Goal: Use online tool/utility: Utilize a website feature to perform a specific function

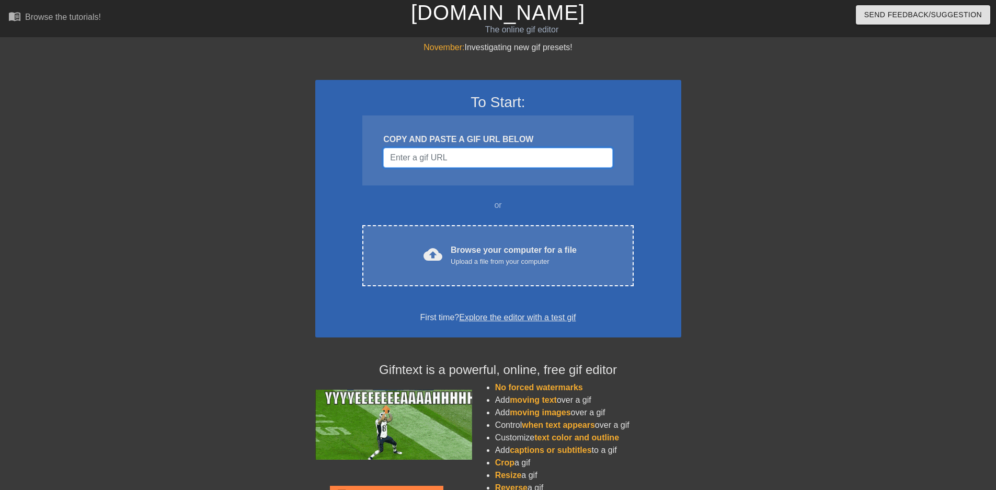
click at [437, 154] on input "Username" at bounding box center [497, 158] width 229 height 20
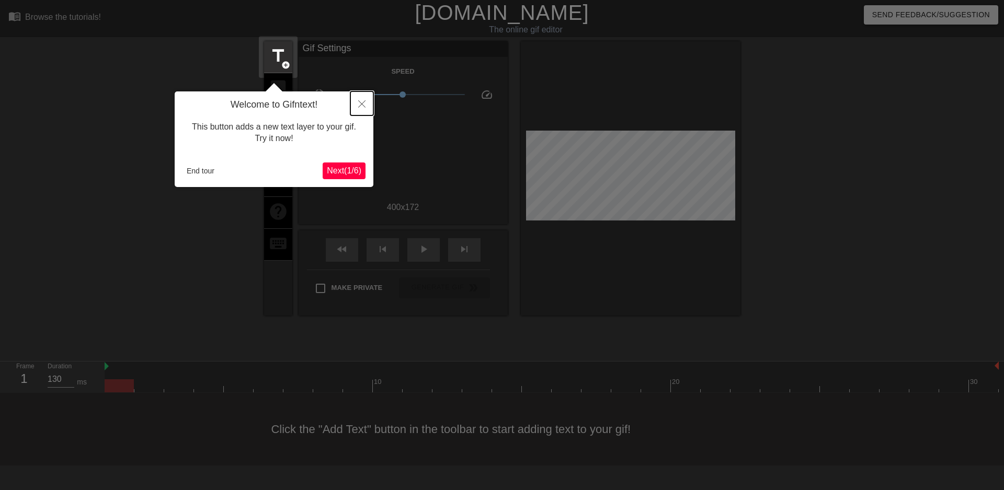
click at [356, 111] on button "Close" at bounding box center [361, 103] width 23 height 24
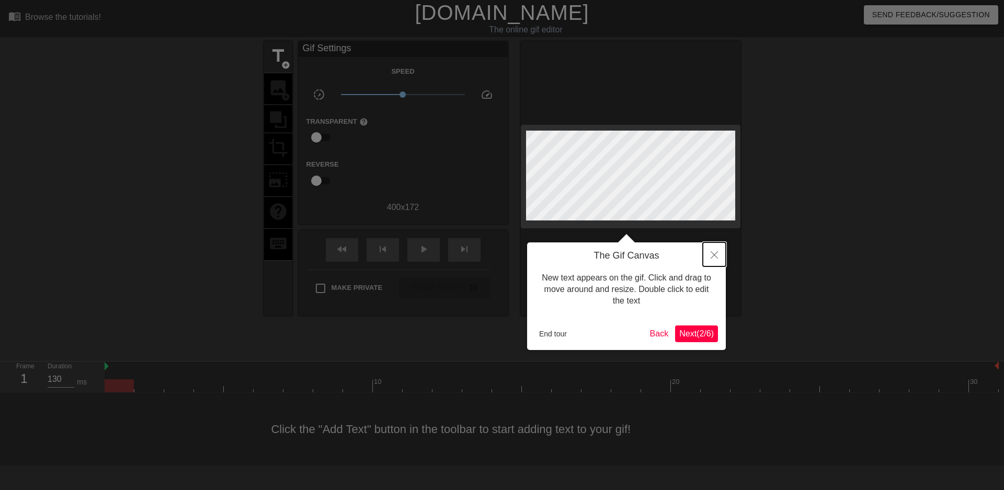
click at [712, 250] on button "Close" at bounding box center [714, 255] width 23 height 24
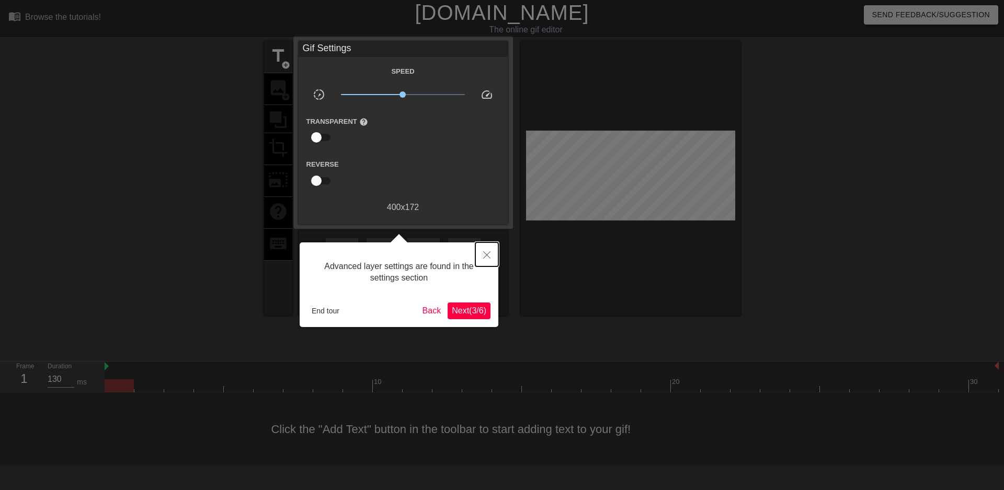
click at [488, 256] on icon "Close" at bounding box center [486, 254] width 7 height 7
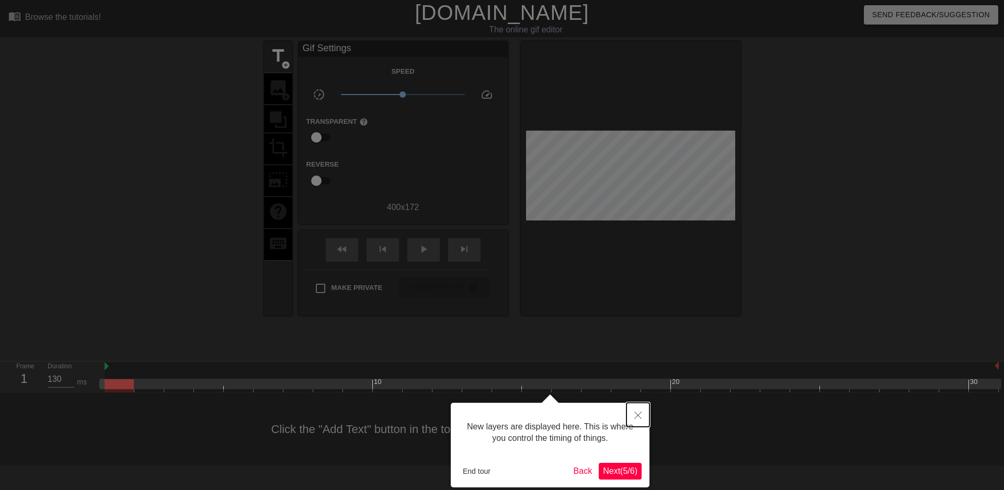
click at [634, 421] on button "Close" at bounding box center [637, 415] width 23 height 24
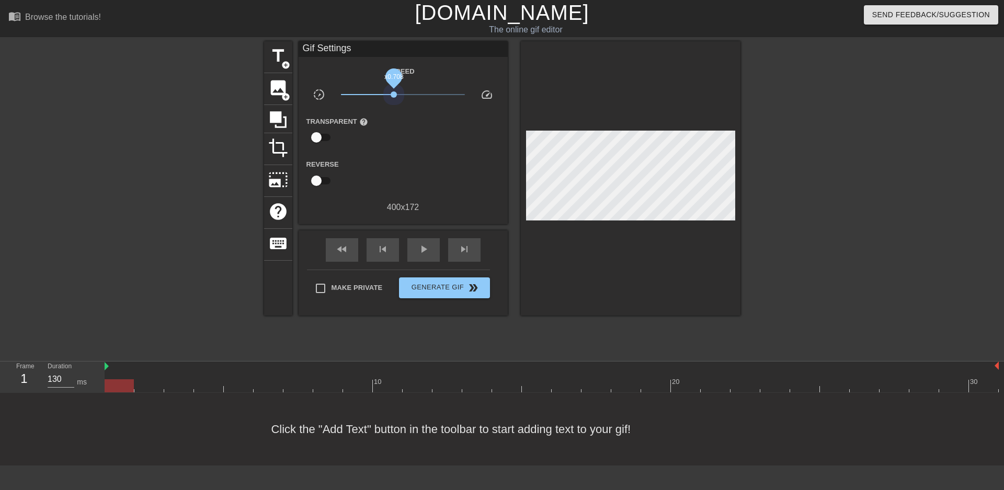
drag, startPoint x: 401, startPoint y: 92, endPoint x: 394, endPoint y: 90, distance: 7.5
click at [394, 90] on span "x0.708" at bounding box center [403, 94] width 124 height 13
click at [421, 243] on span "play_arrow" at bounding box center [423, 249] width 13 height 13
drag, startPoint x: 393, startPoint y: 95, endPoint x: 403, endPoint y: 94, distance: 9.4
click at [403, 94] on span "x0.989" at bounding box center [402, 94] width 6 height 6
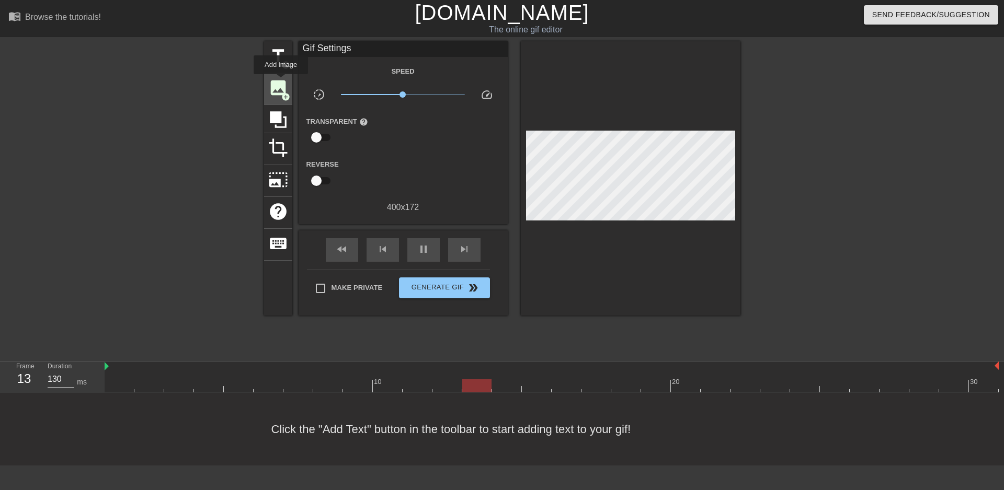
click at [281, 82] on span "image" at bounding box center [278, 88] width 20 height 20
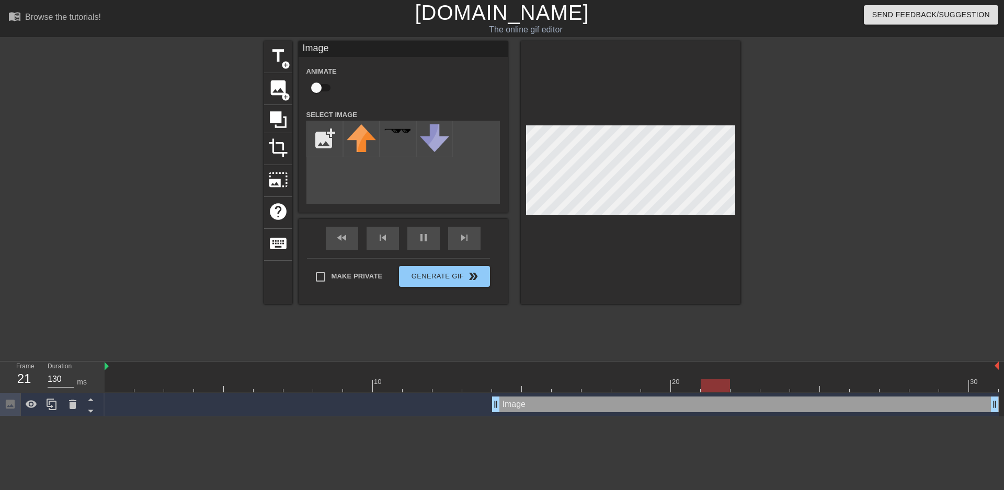
scroll to position [0, 0]
click at [318, 141] on input "file" at bounding box center [325, 139] width 36 height 36
type input "C:\fakepath\TP rød.PNG"
click at [360, 136] on div at bounding box center [361, 139] width 37 height 37
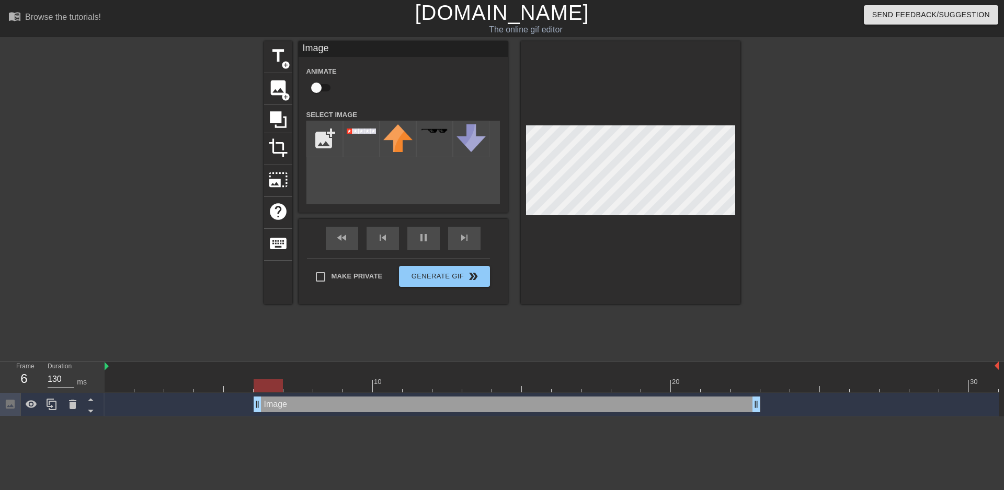
drag, startPoint x: 517, startPoint y: 401, endPoint x: 205, endPoint y: 380, distance: 311.8
click at [205, 380] on div "10 20 30 Image drag_handle drag_handle" at bounding box center [554, 389] width 899 height 55
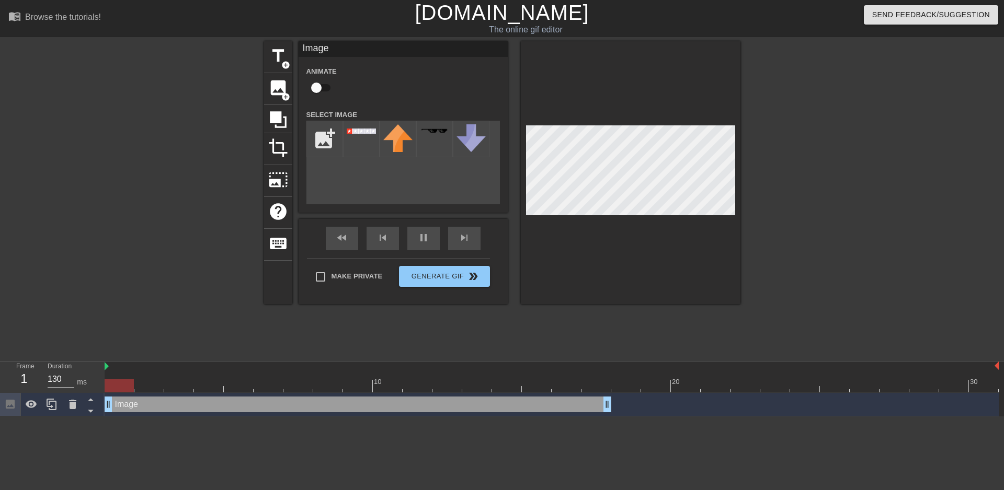
drag, startPoint x: 256, startPoint y: 402, endPoint x: 124, endPoint y: 399, distance: 131.8
click at [124, 399] on div "Image drag_handle drag_handle" at bounding box center [358, 405] width 507 height 16
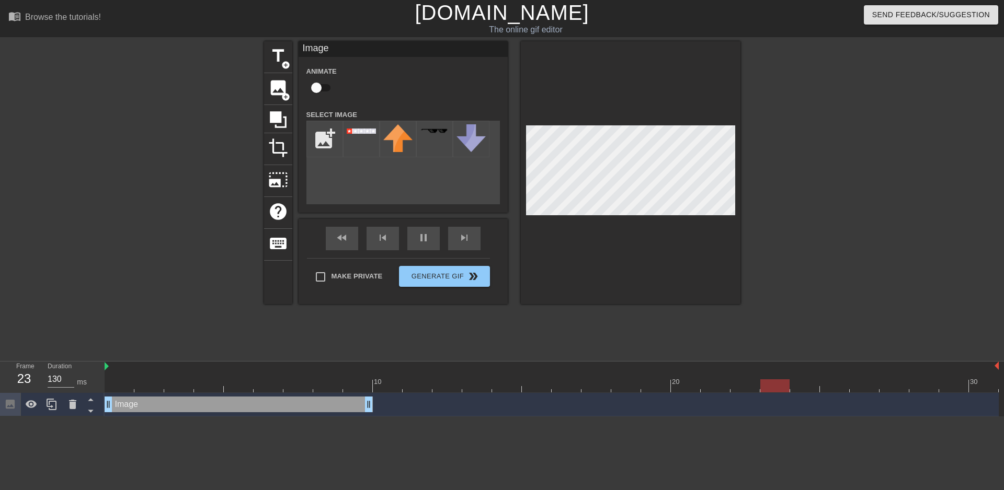
drag, startPoint x: 610, startPoint y: 404, endPoint x: 375, endPoint y: 404, distance: 234.2
click at [375, 404] on div "Image drag_handle drag_handle" at bounding box center [552, 405] width 894 height 16
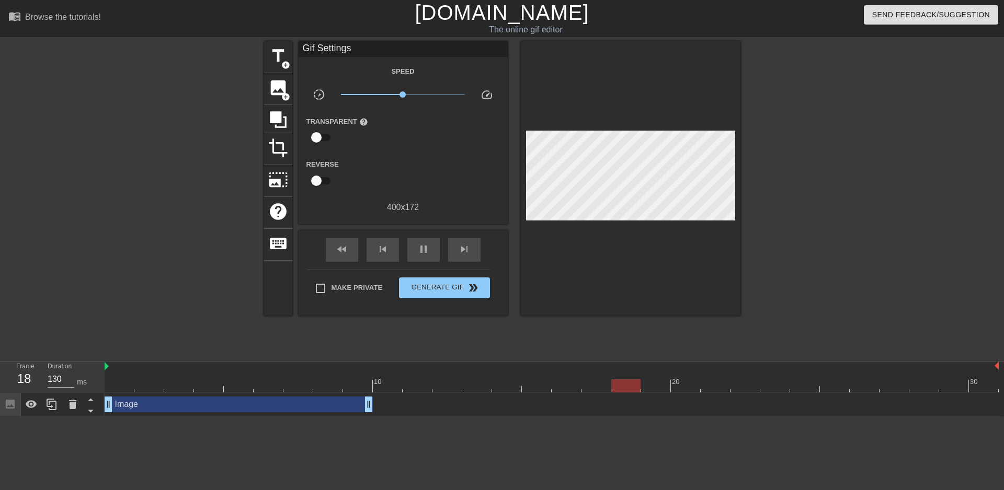
click at [375, 404] on div "Image drag_handle drag_handle" at bounding box center [552, 405] width 894 height 16
drag, startPoint x: 370, startPoint y: 403, endPoint x: 379, endPoint y: 402, distance: 9.5
click at [379, 402] on div "Image drag_handle drag_handle" at bounding box center [552, 405] width 894 height 16
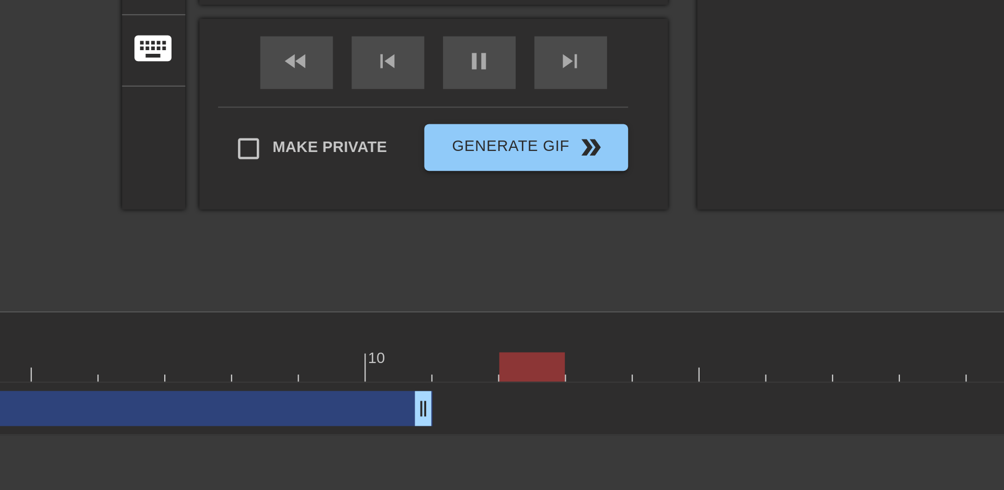
drag, startPoint x: 368, startPoint y: 402, endPoint x: 394, endPoint y: 396, distance: 26.9
click at [394, 396] on div "Image drag_handle drag_handle" at bounding box center [552, 405] width 894 height 24
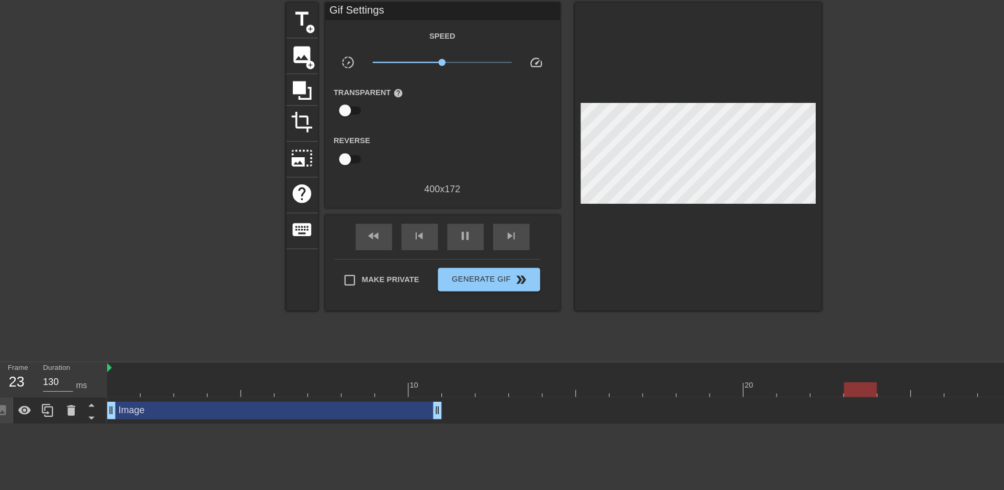
click at [359, 407] on div "Image drag_handle drag_handle" at bounding box center [254, 405] width 298 height 16
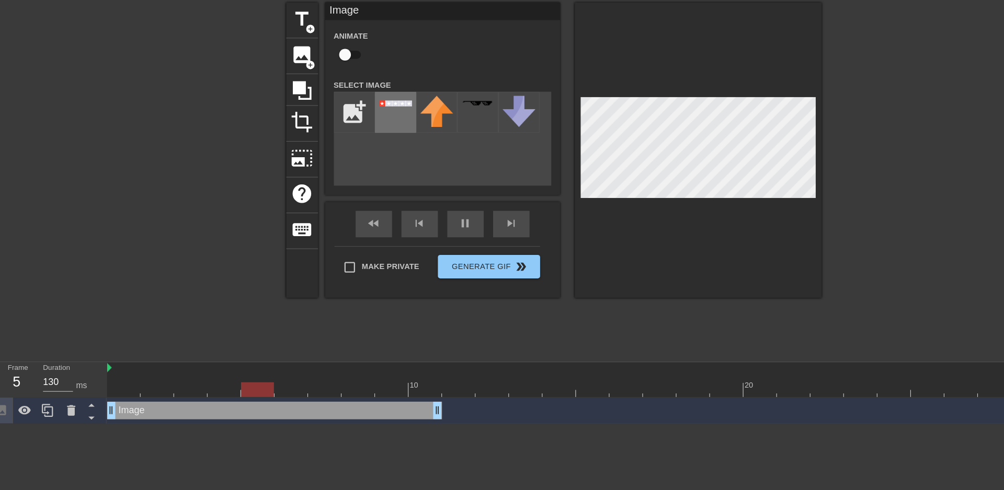
click at [372, 145] on div at bounding box center [361, 139] width 37 height 37
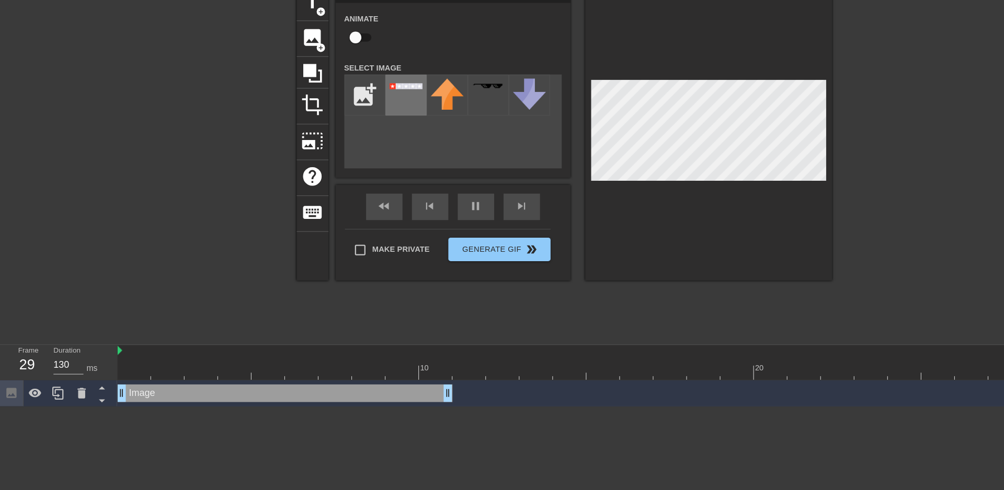
click at [350, 141] on div at bounding box center [361, 139] width 37 height 37
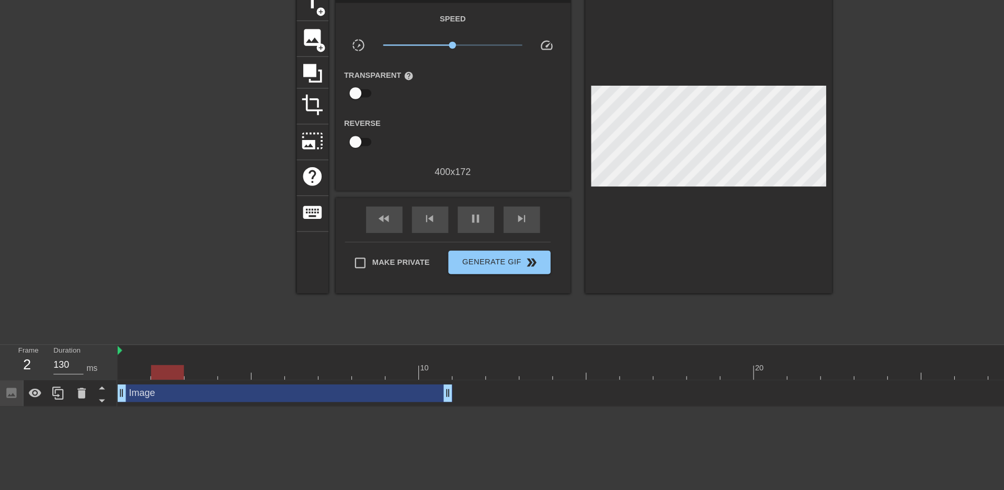
click at [326, 407] on div "Image drag_handle drag_handle" at bounding box center [254, 405] width 298 height 16
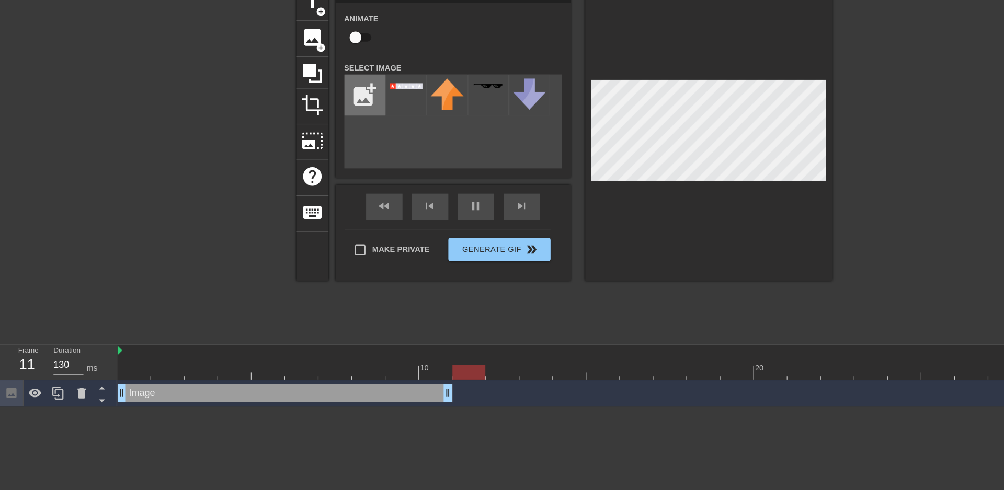
click at [332, 142] on input "file" at bounding box center [325, 139] width 36 height 36
type input "C:\fakepath\TP rød - Copy.PNG"
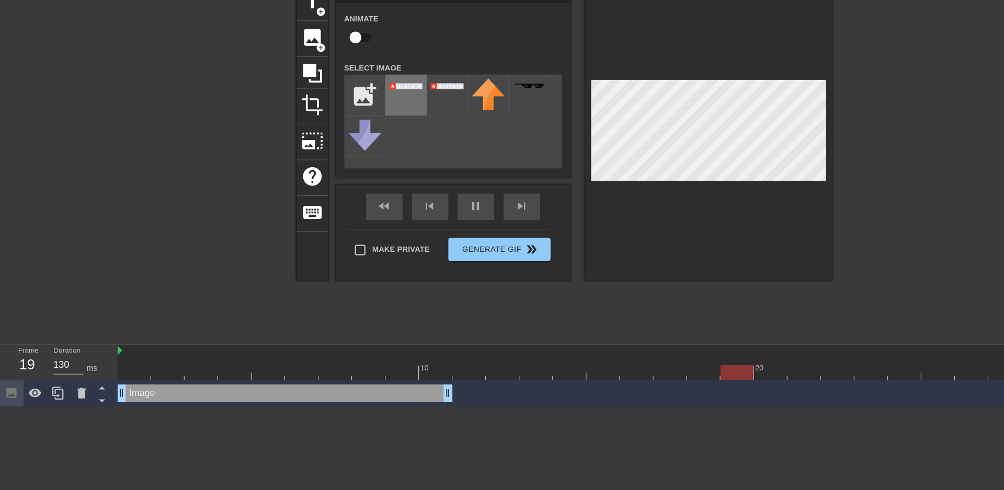
click at [361, 136] on div at bounding box center [361, 139] width 37 height 37
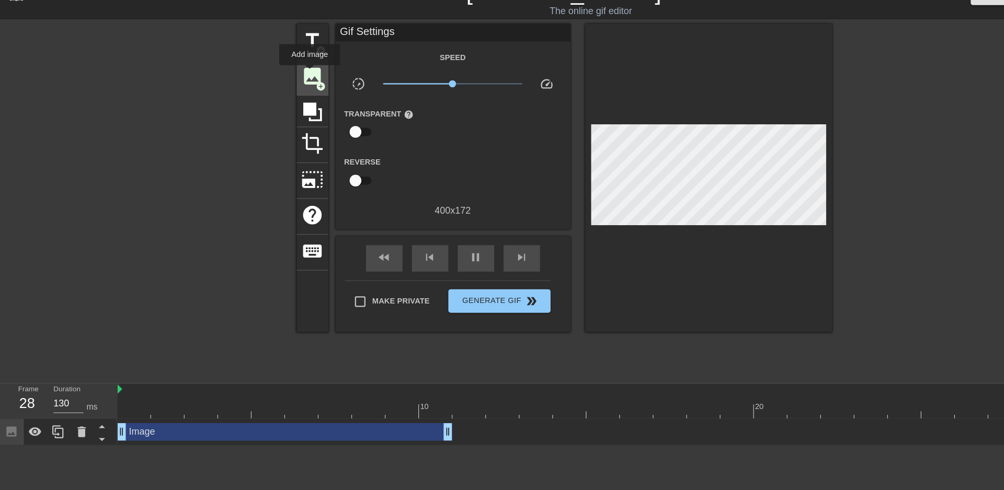
click at [276, 85] on span "image" at bounding box center [278, 88] width 20 height 20
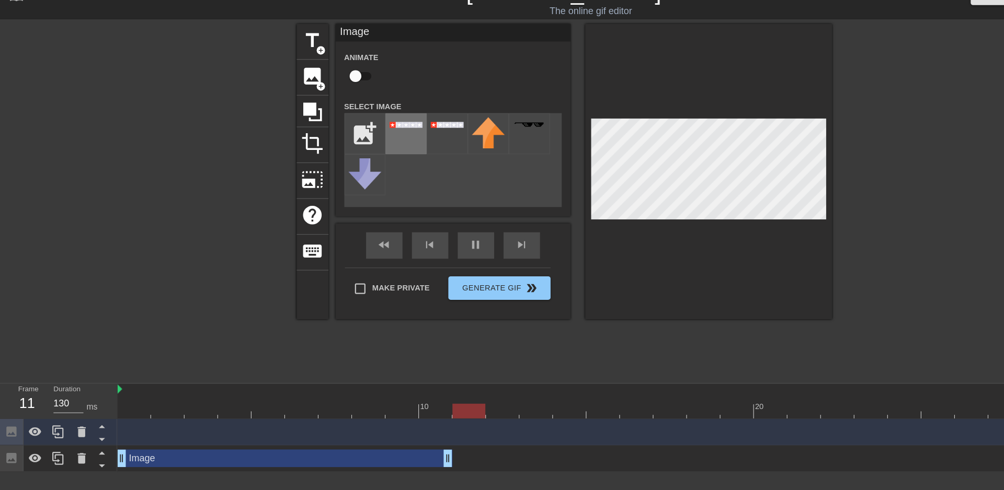
click at [353, 141] on div at bounding box center [361, 139] width 37 height 37
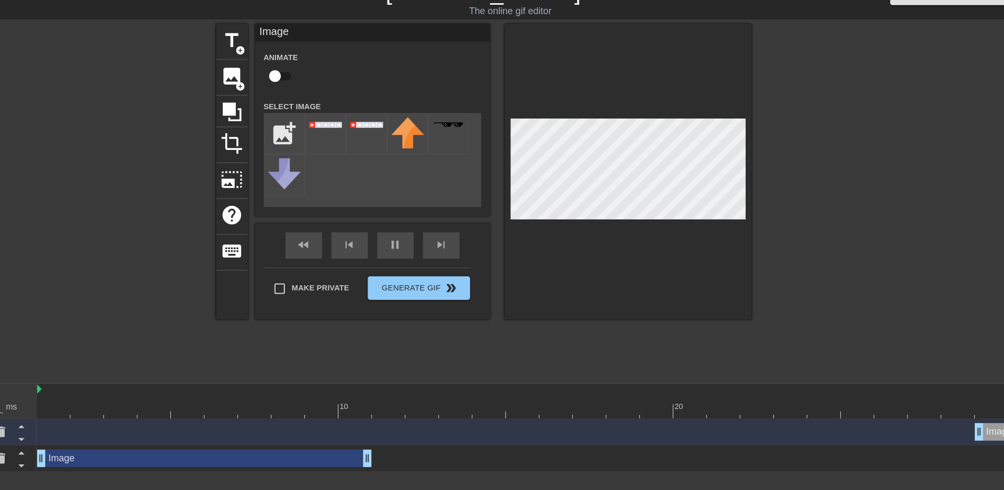
scroll to position [0, 8]
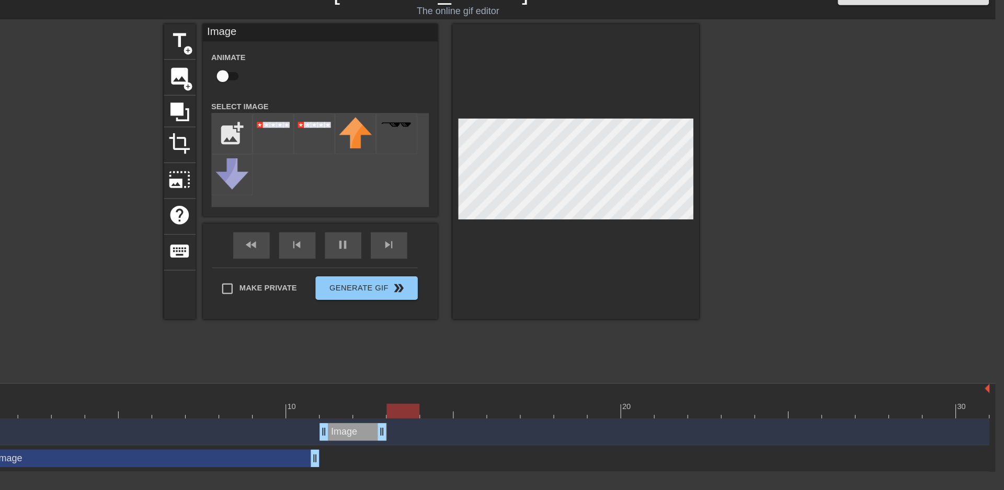
drag, startPoint x: 966, startPoint y: 405, endPoint x: 423, endPoint y: 370, distance: 544.3
click at [423, 370] on div "10 20 30 Image drag_handle drag_handle Image drag_handle drag_handle" at bounding box center [546, 401] width 899 height 78
drag, startPoint x: 452, startPoint y: 400, endPoint x: 575, endPoint y: 407, distance: 123.1
click at [575, 407] on div "Image drag_handle drag_handle" at bounding box center [544, 405] width 894 height 16
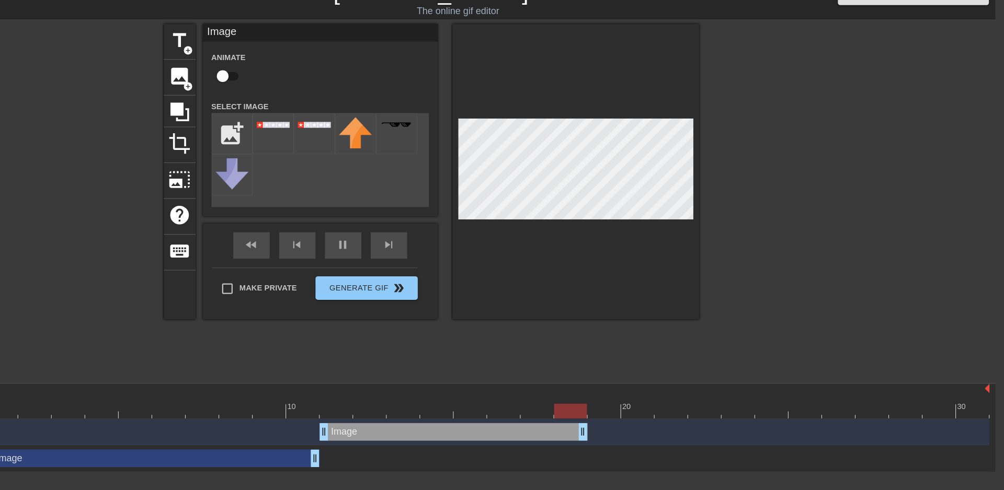
drag, startPoint x: 571, startPoint y: 400, endPoint x: 627, endPoint y: 393, distance: 56.4
click at [627, 393] on div "Image drag_handle drag_handle" at bounding box center [544, 405] width 894 height 24
drag, startPoint x: 631, startPoint y: 401, endPoint x: 663, endPoint y: 398, distance: 32.0
click at [663, 398] on div "Image drag_handle drag_handle" at bounding box center [544, 405] width 894 height 16
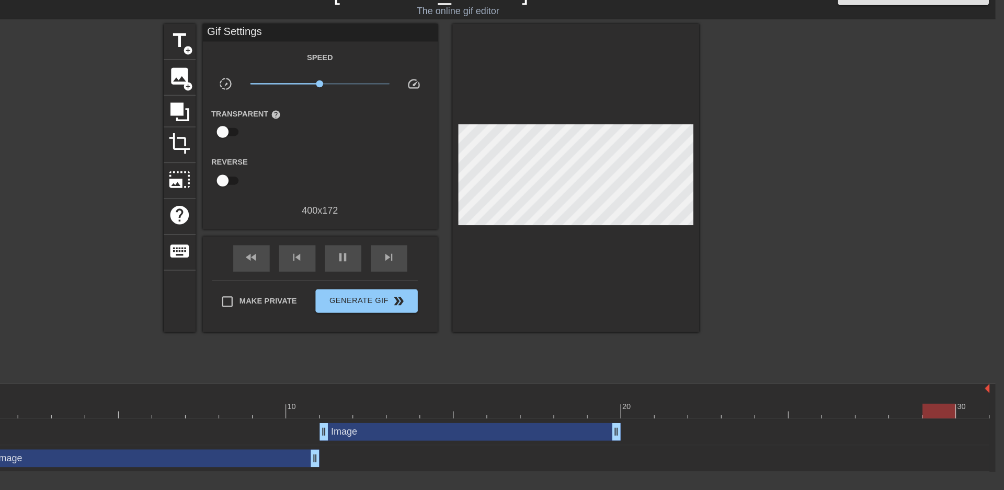
click at [746, 205] on div at bounding box center [823, 198] width 157 height 314
drag, startPoint x: 659, startPoint y: 409, endPoint x: 679, endPoint y: 404, distance: 20.9
click at [765, 174] on div at bounding box center [823, 198] width 157 height 314
click at [270, 66] on div "title add_circle" at bounding box center [270, 57] width 28 height 32
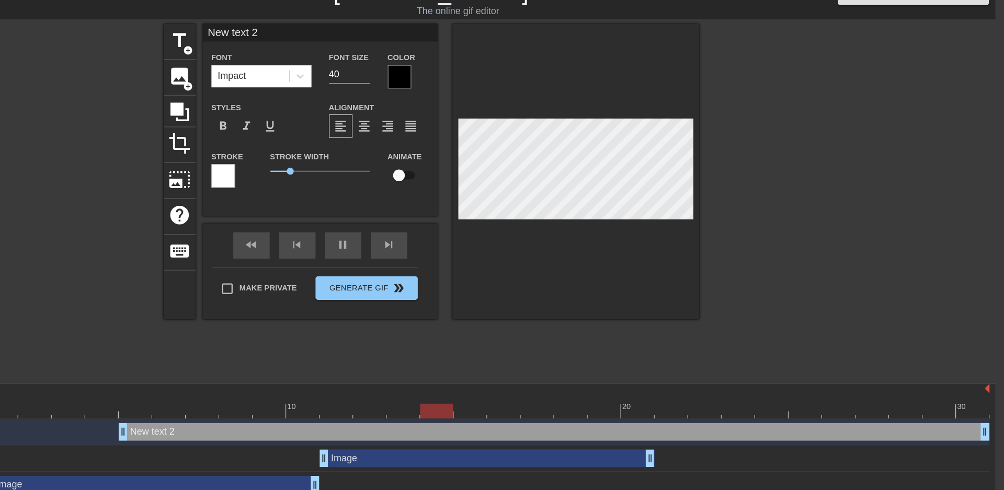
scroll to position [2, 2]
type input "J"
type textarea "J"
type input "JB"
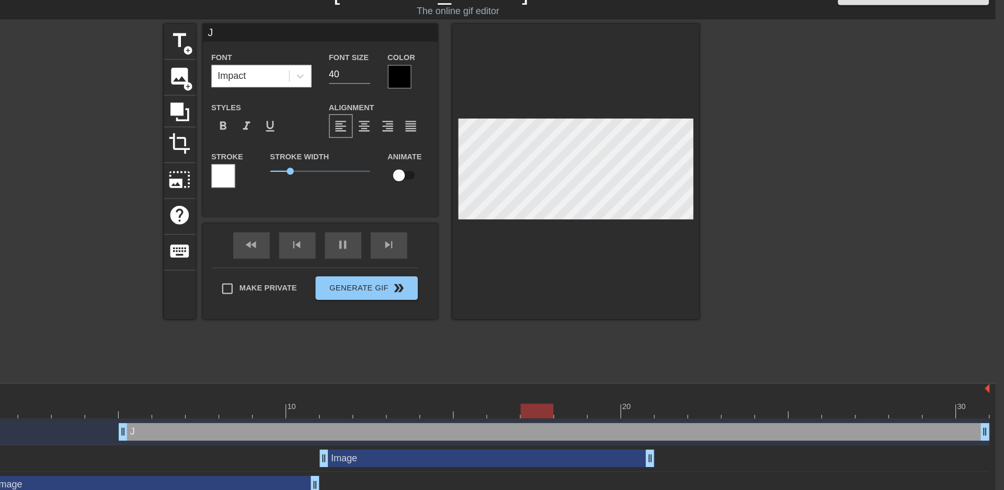
type textarea "JB"
type input "JBA"
type textarea "JBA"
type input "JBAM"
type textarea "JBAM"
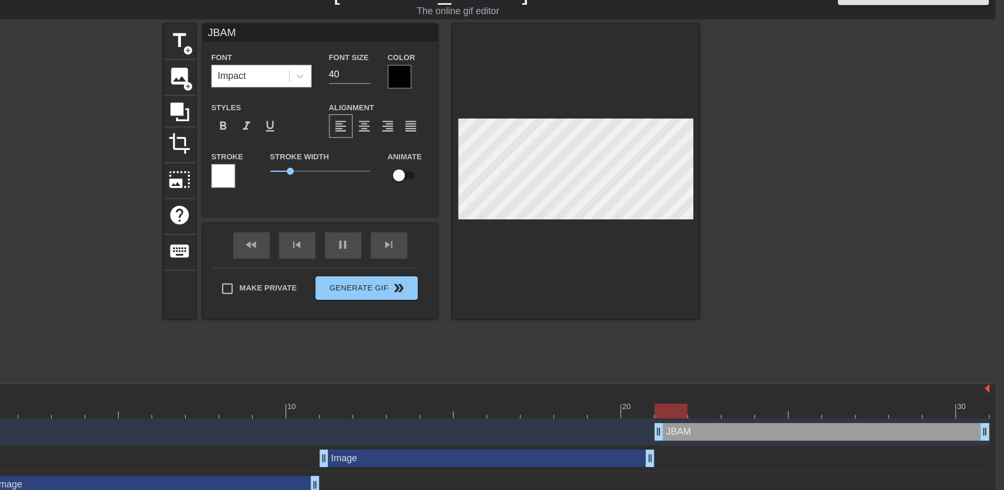
drag, startPoint x: 216, startPoint y: 404, endPoint x: 711, endPoint y: 400, distance: 495.2
click at [711, 400] on div "JBAM drag_handle drag_handle" at bounding box center [544, 405] width 894 height 16
drag, startPoint x: 723, startPoint y: 400, endPoint x: 701, endPoint y: 400, distance: 22.0
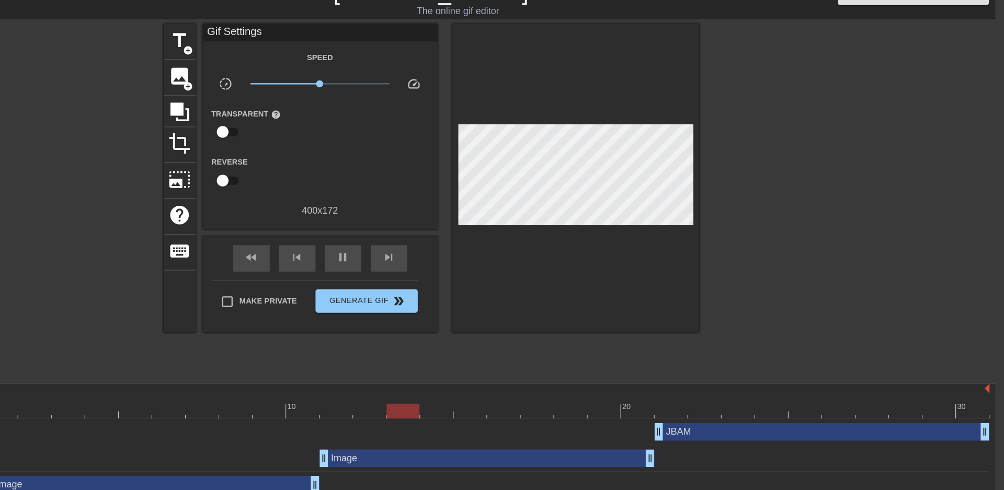
click at [724, 402] on div "JBAM drag_handle drag_handle" at bounding box center [842, 405] width 298 height 16
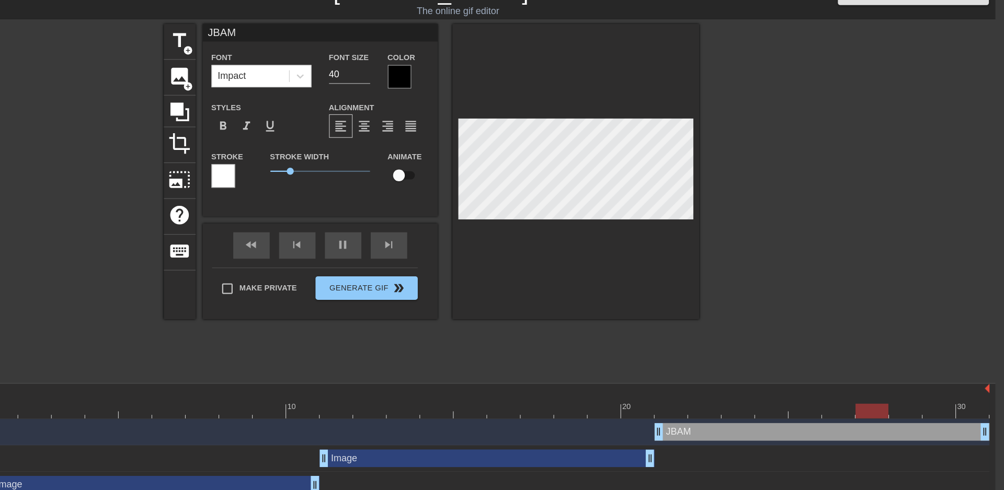
click at [468, 82] on div at bounding box center [465, 88] width 21 height 21
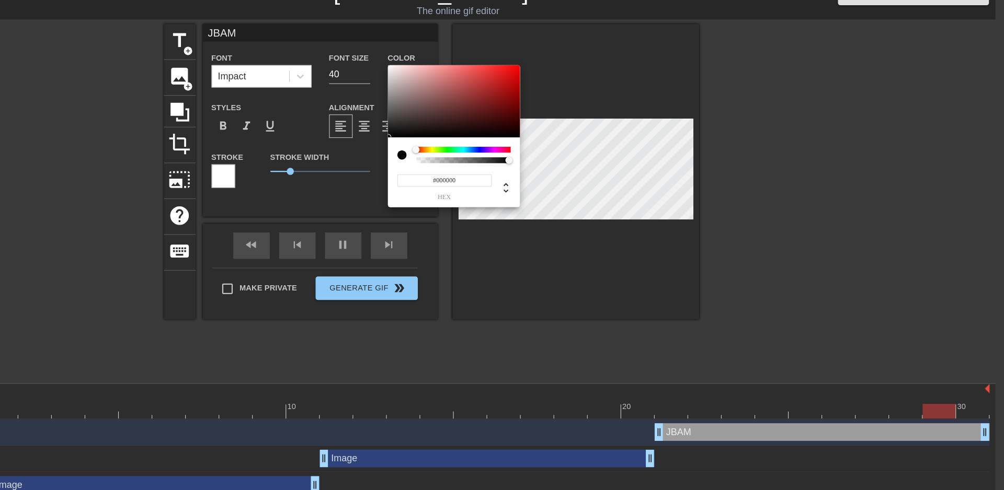
scroll to position [0, 8]
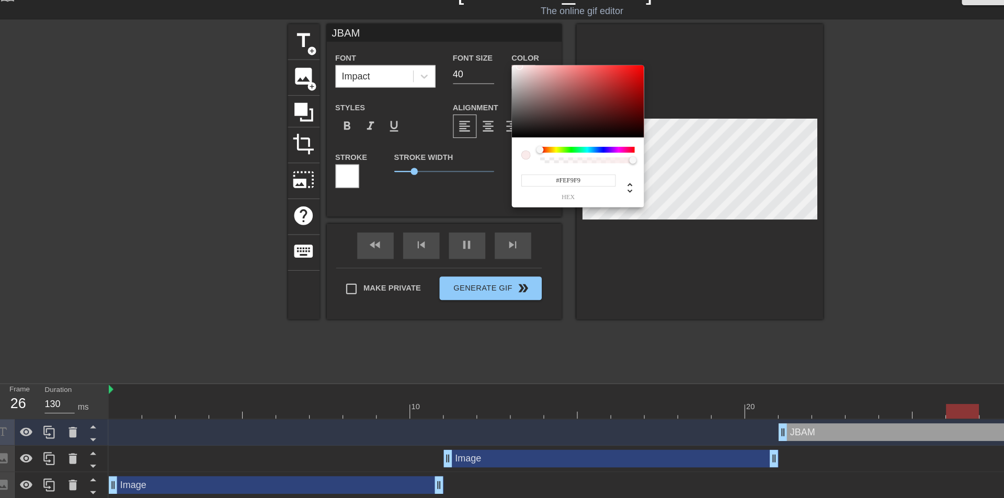
type input "#FFFFFF"
drag, startPoint x: 463, startPoint y: 79, endPoint x: 445, endPoint y: 75, distance: 18.9
click at [445, 75] on div "#FFFFFF hex" at bounding box center [502, 249] width 1004 height 498
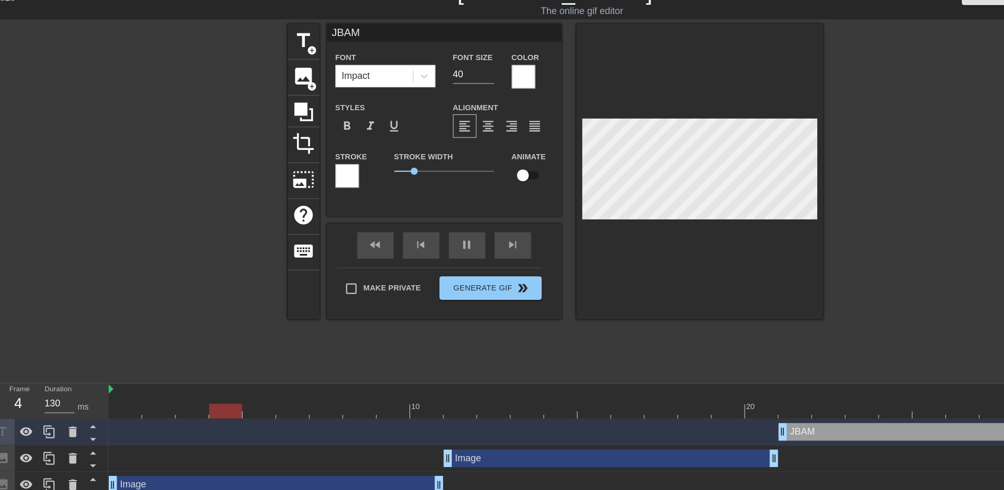
click at [316, 176] on div at bounding box center [309, 176] width 21 height 21
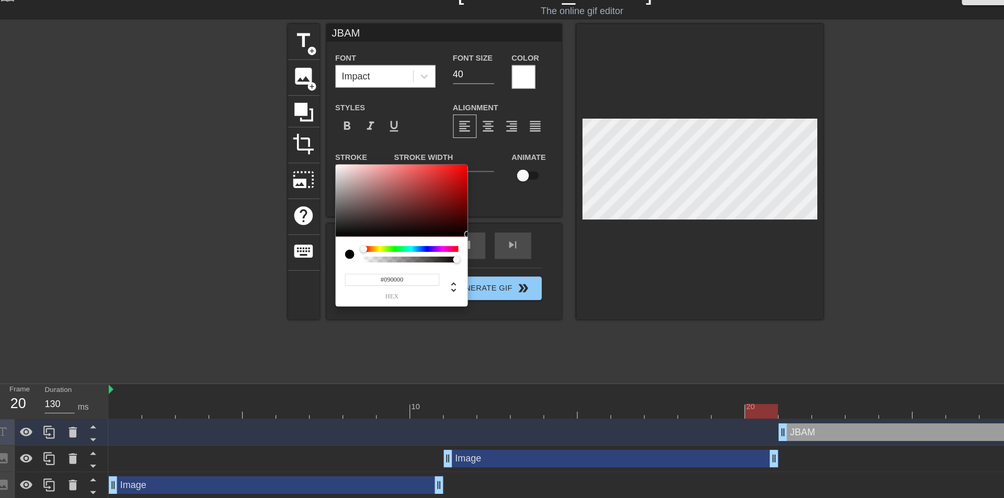
type input "#000000"
drag, startPoint x: 372, startPoint y: 212, endPoint x: 427, endPoint y: 251, distance: 67.5
click at [427, 251] on div "#000000 hex" at bounding box center [502, 249] width 1004 height 498
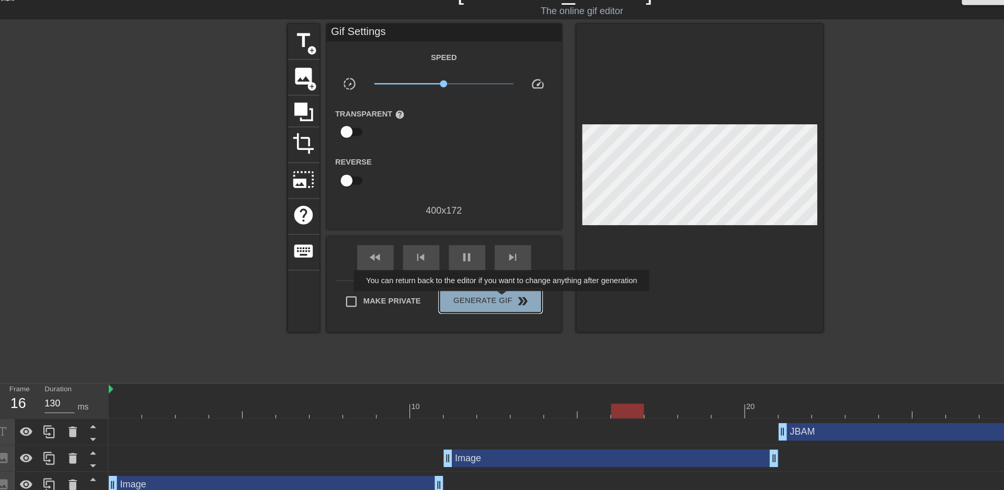
click at [448, 287] on span "Generate Gif double_arrow" at bounding box center [436, 288] width 82 height 13
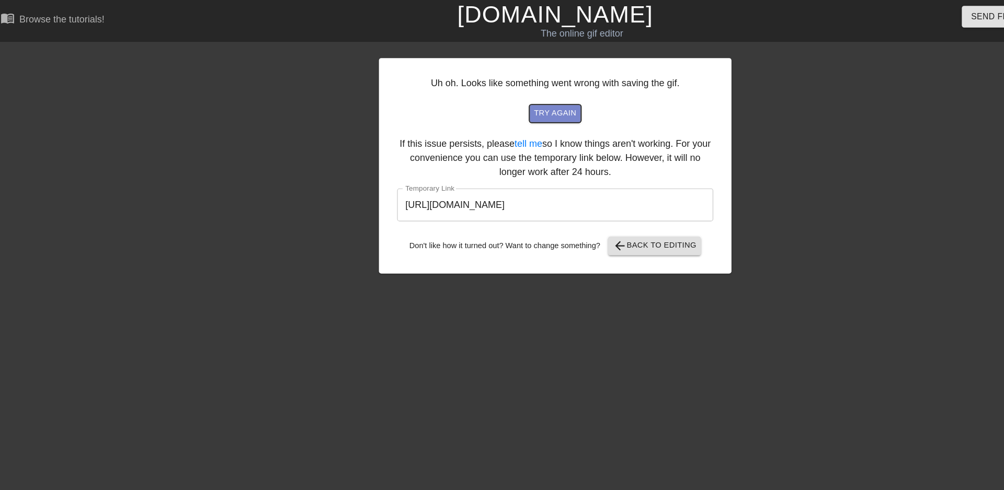
click at [499, 104] on span "try again" at bounding box center [494, 101] width 38 height 12
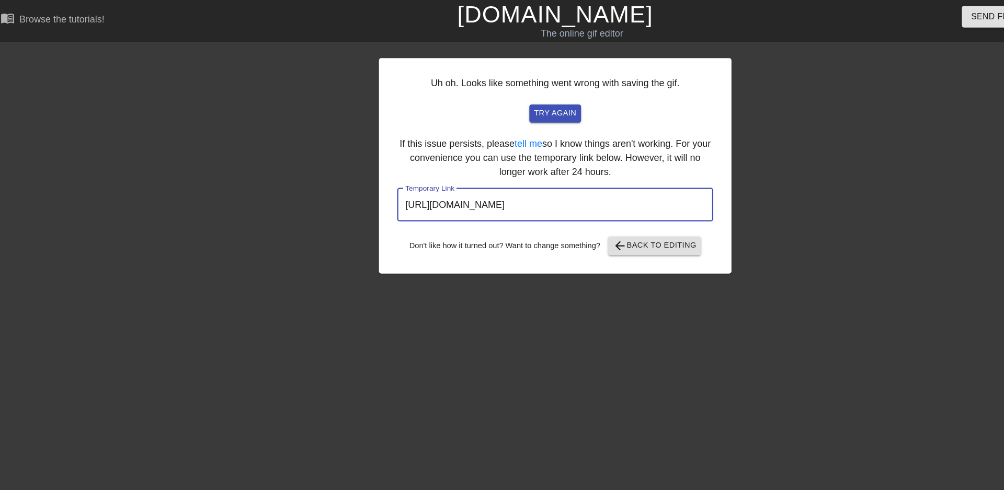
drag, startPoint x: 579, startPoint y: 175, endPoint x: 342, endPoint y: 164, distance: 237.1
click at [342, 164] on div "Uh oh. Looks like something went wrong with saving the gif. try again If this i…" at bounding box center [494, 148] width 314 height 192
